Goal: Transaction & Acquisition: Purchase product/service

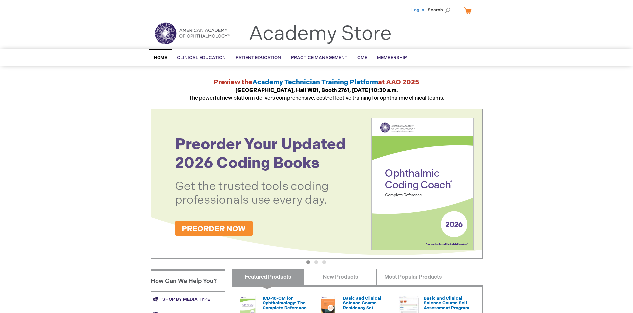
click at [418, 10] on link "Log In" at bounding box center [417, 9] width 13 height 5
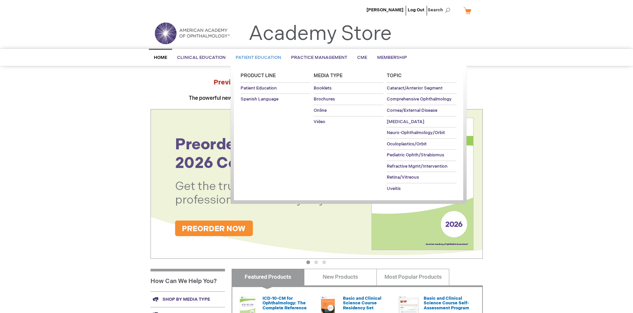
click at [256, 57] on span "Patient Education" at bounding box center [258, 57] width 46 height 5
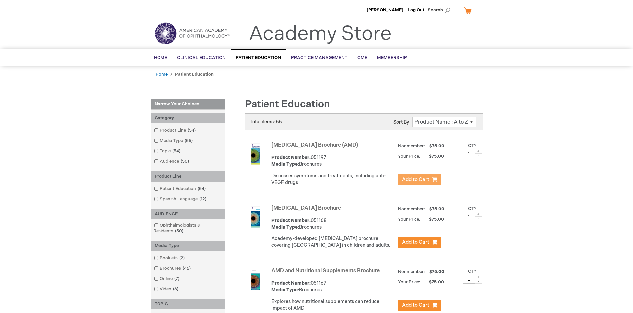
click at [419, 179] on span "Add to Cart" at bounding box center [415, 179] width 27 height 6
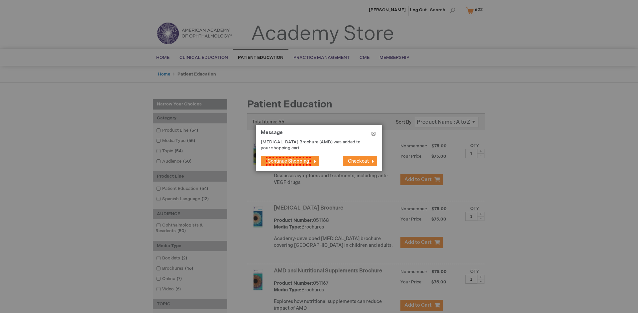
click at [287, 161] on span "Continue Shopping" at bounding box center [288, 160] width 45 height 9
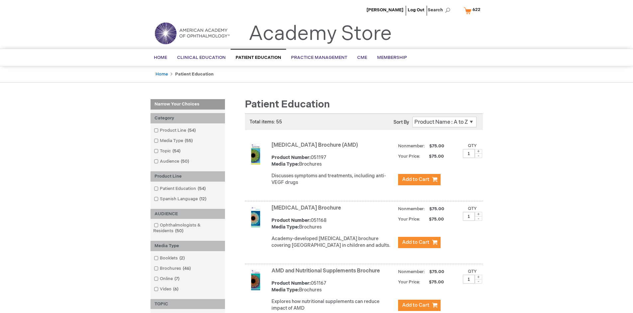
click at [327, 274] on link "AMD and Nutritional Supplements Brochure" at bounding box center [325, 270] width 108 height 6
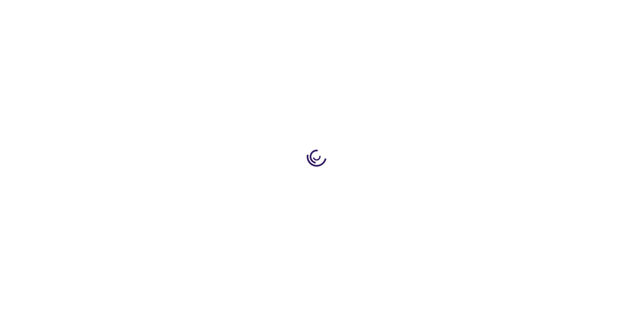
type input "1"
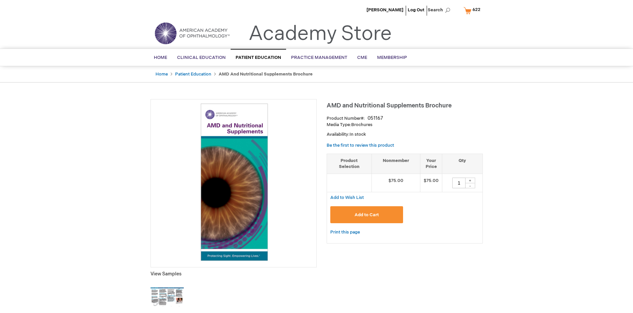
click at [366, 214] on span "Add to Cart" at bounding box center [366, 214] width 24 height 5
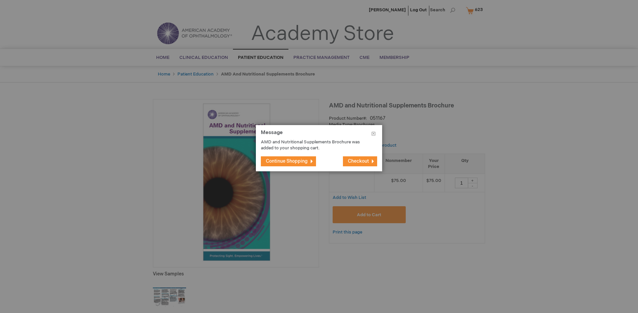
click at [287, 161] on span "Continue Shopping" at bounding box center [287, 161] width 42 height 6
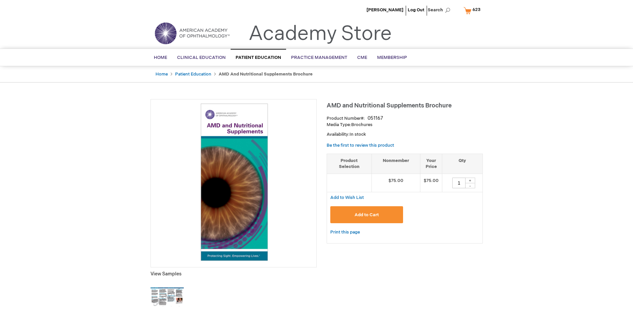
click at [473, 10] on span "623" at bounding box center [476, 9] width 8 height 5
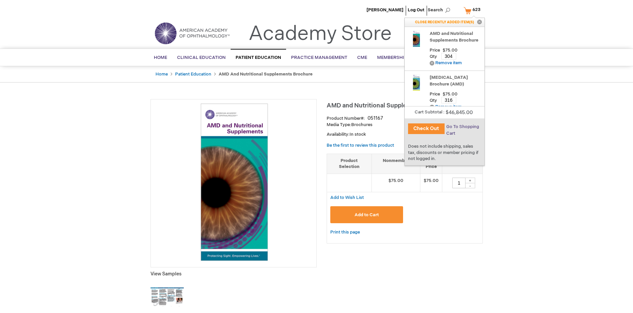
click at [462, 127] on span "Go To Shopping Cart" at bounding box center [462, 130] width 33 height 12
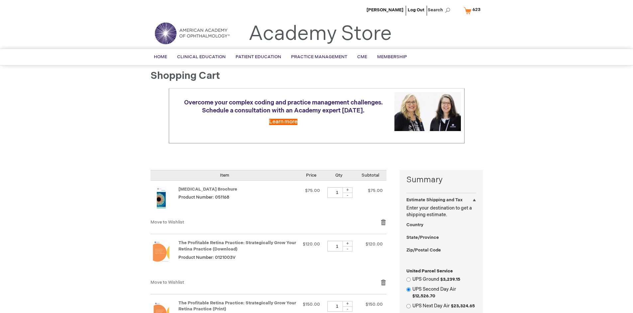
select select "US"
select select "41"
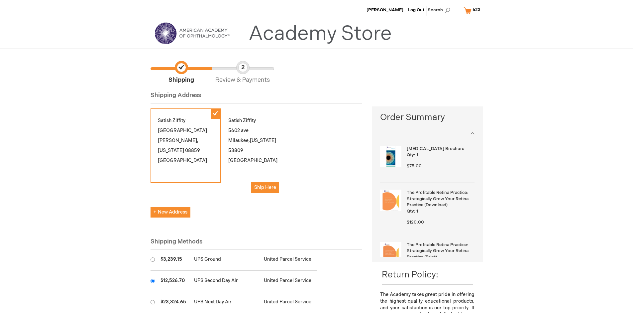
click at [152, 280] on input "radio" at bounding box center [152, 280] width 4 height 4
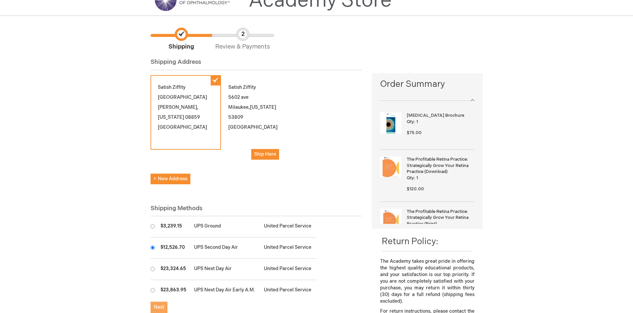
click at [159, 307] on span "Next" at bounding box center [159, 307] width 10 height 6
